Goal: Task Accomplishment & Management: Complete application form

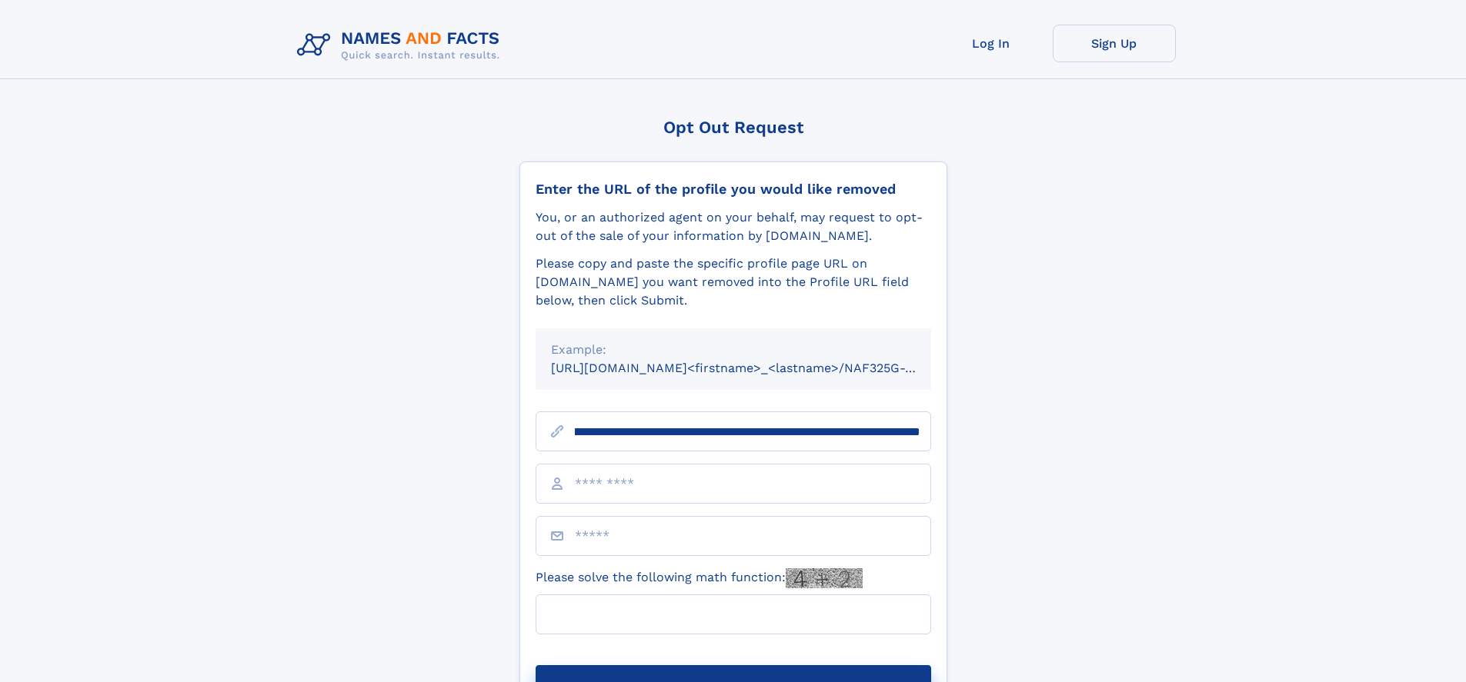
scroll to position [0, 184]
type input "**********"
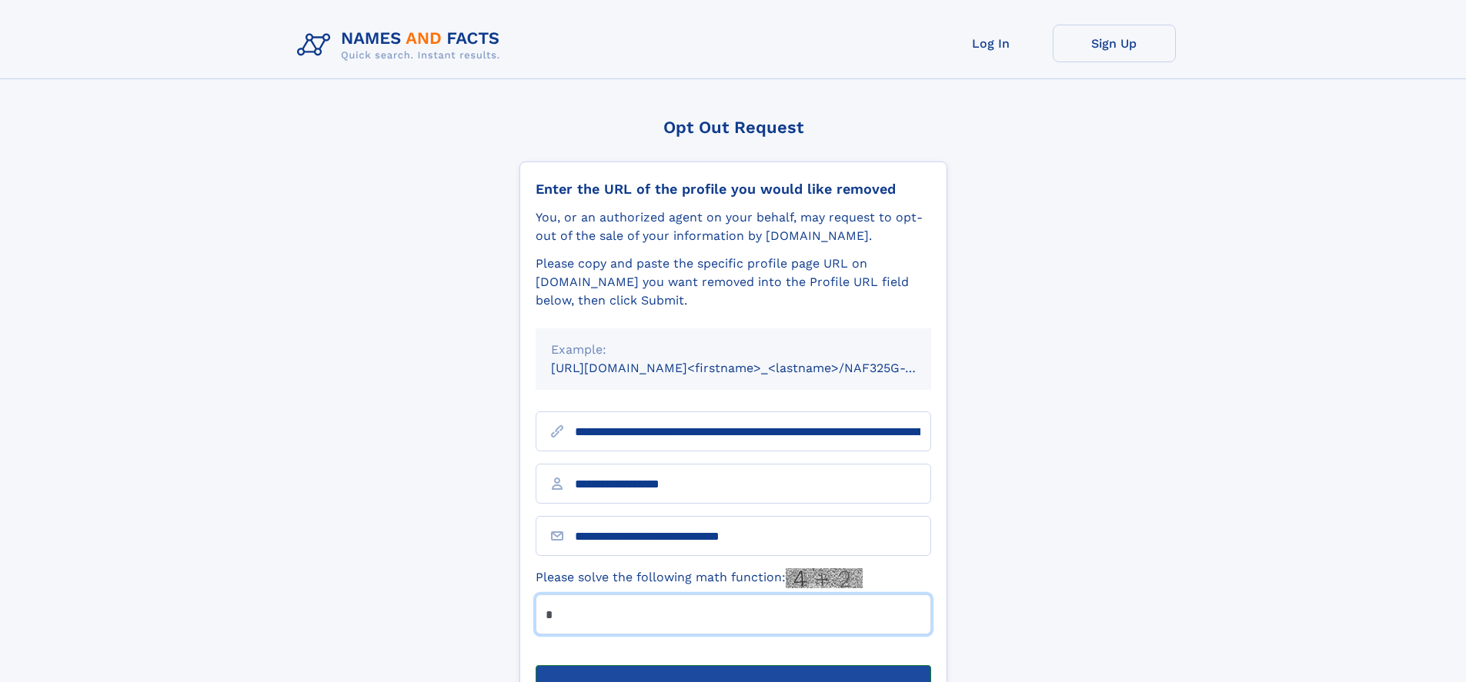
type input "*"
click at [732, 665] on button "Submit Opt Out Request" at bounding box center [732, 689] width 395 height 49
